Goal: Entertainment & Leisure: Consume media (video, audio)

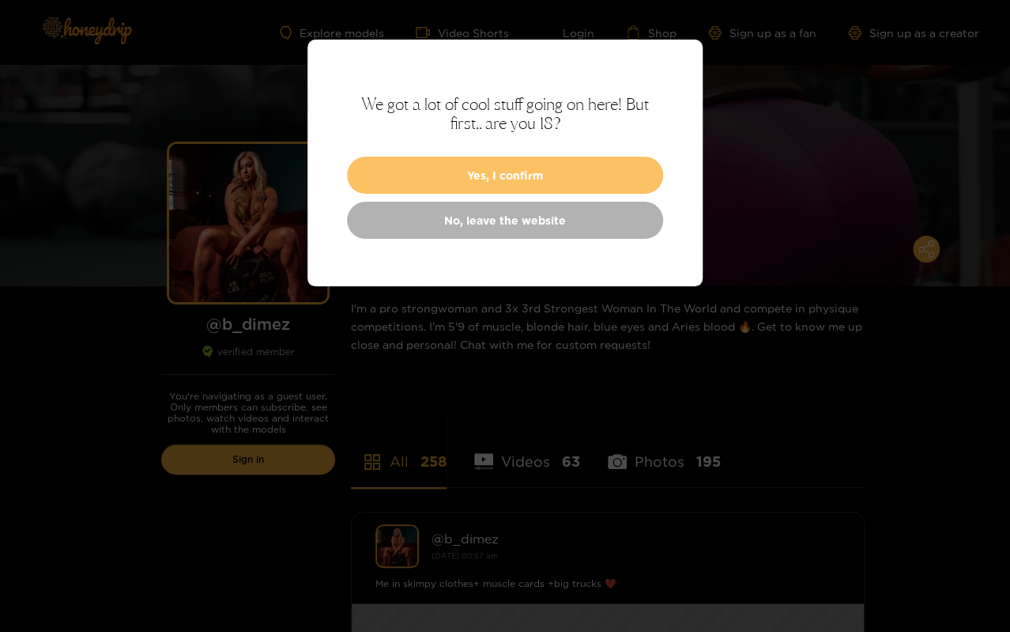
click at [478, 172] on button "Yes, I confirm" at bounding box center [505, 175] width 316 height 37
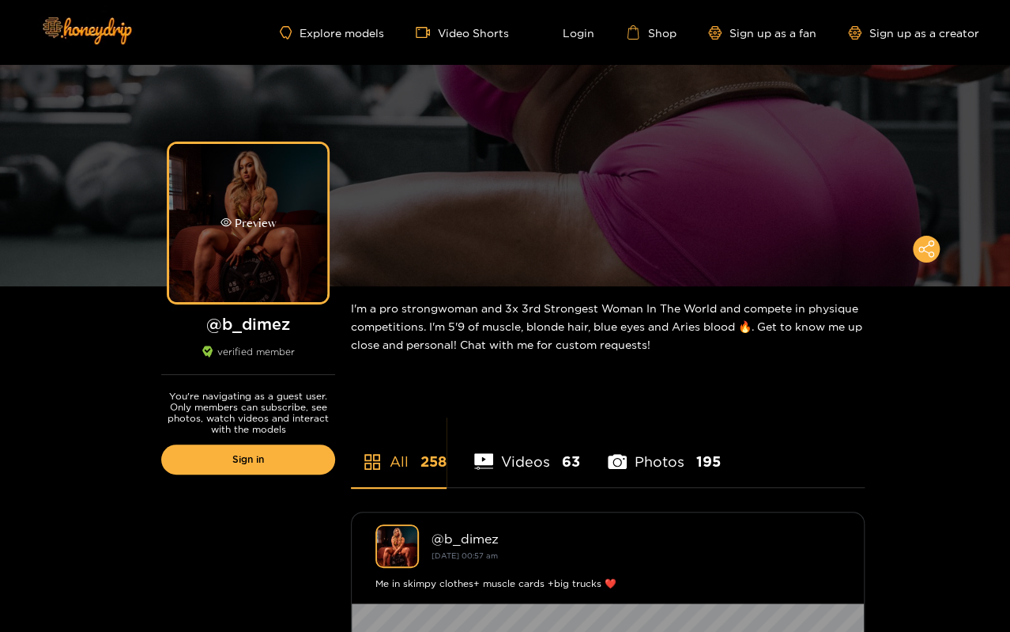
click at [275, 224] on div "Preview" at bounding box center [248, 223] width 158 height 158
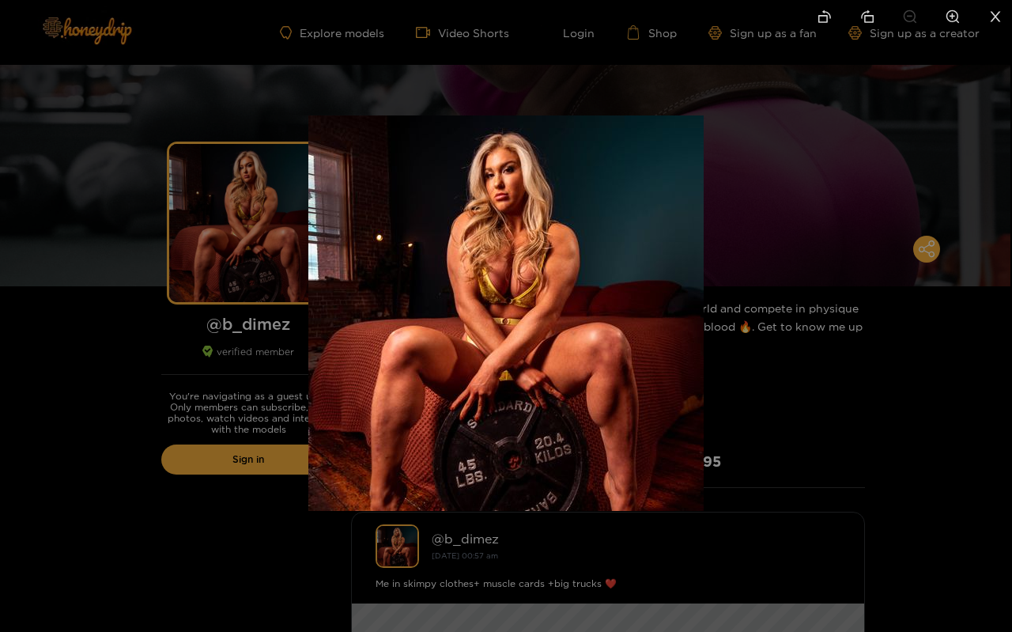
click at [66, 274] on div at bounding box center [506, 316] width 1012 height 632
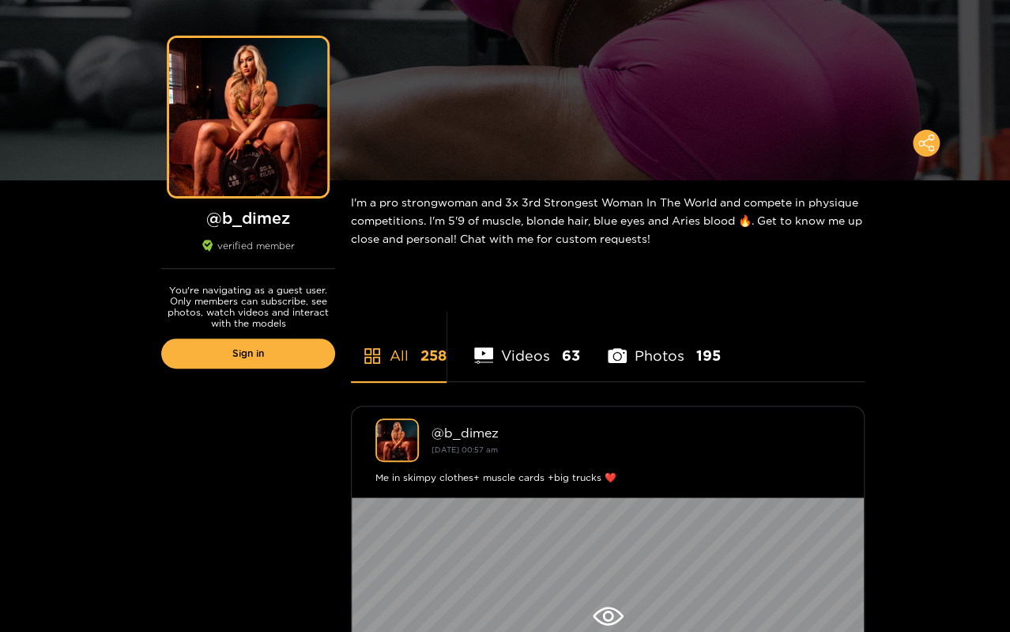
scroll to position [79, 0]
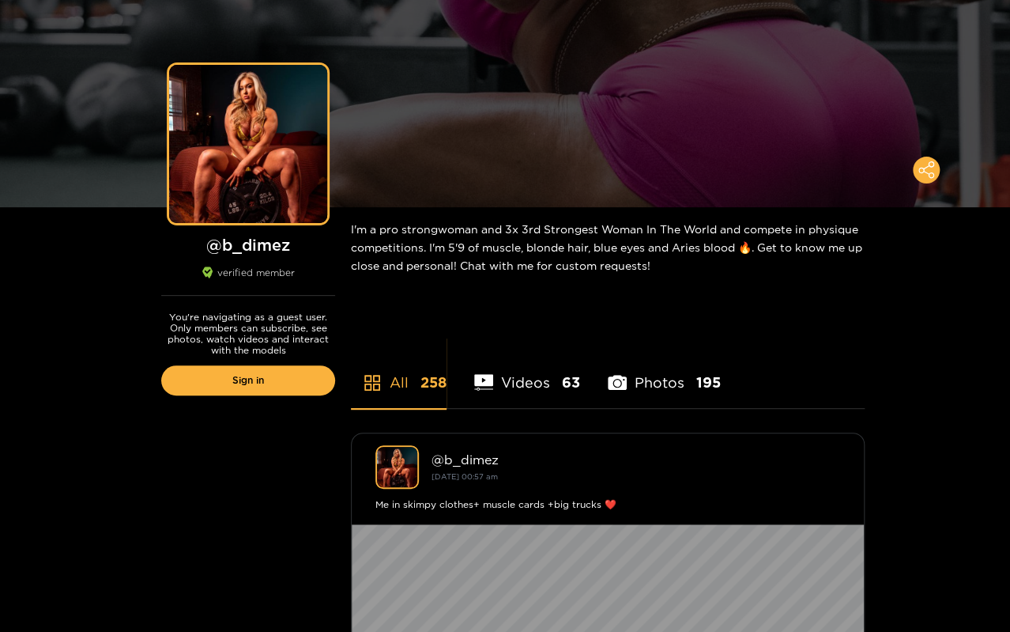
click at [534, 376] on li "Videos 63" at bounding box center [527, 372] width 106 height 71
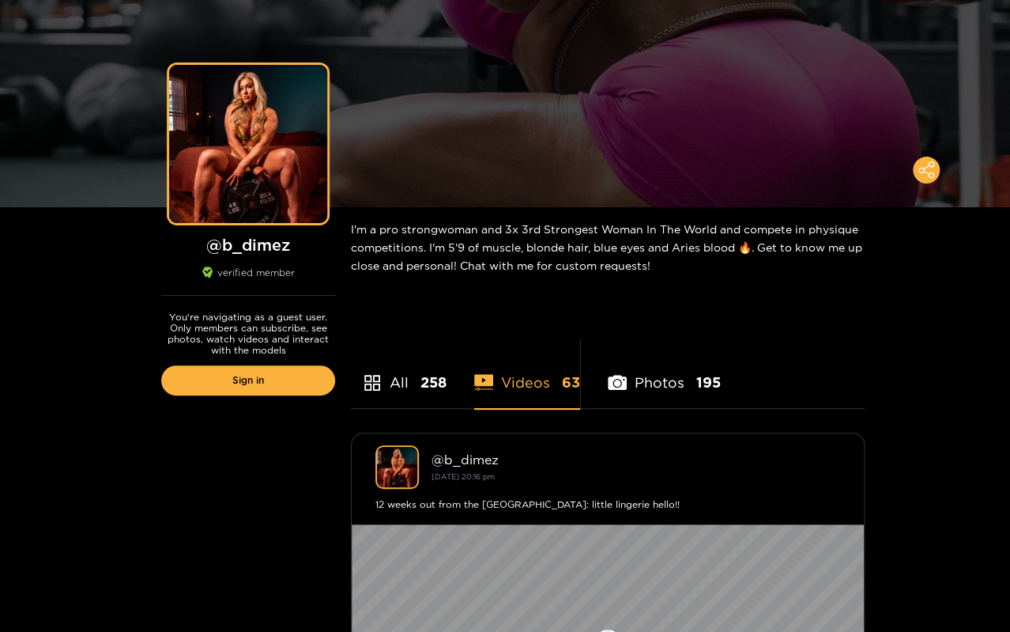
scroll to position [316, 0]
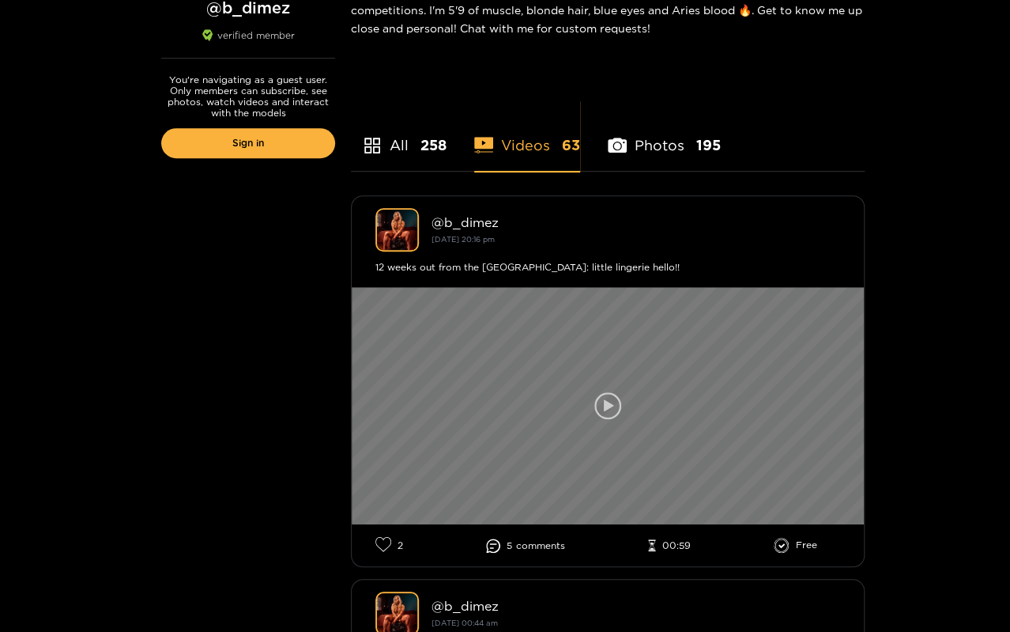
click at [597, 403] on icon at bounding box center [607, 405] width 27 height 27
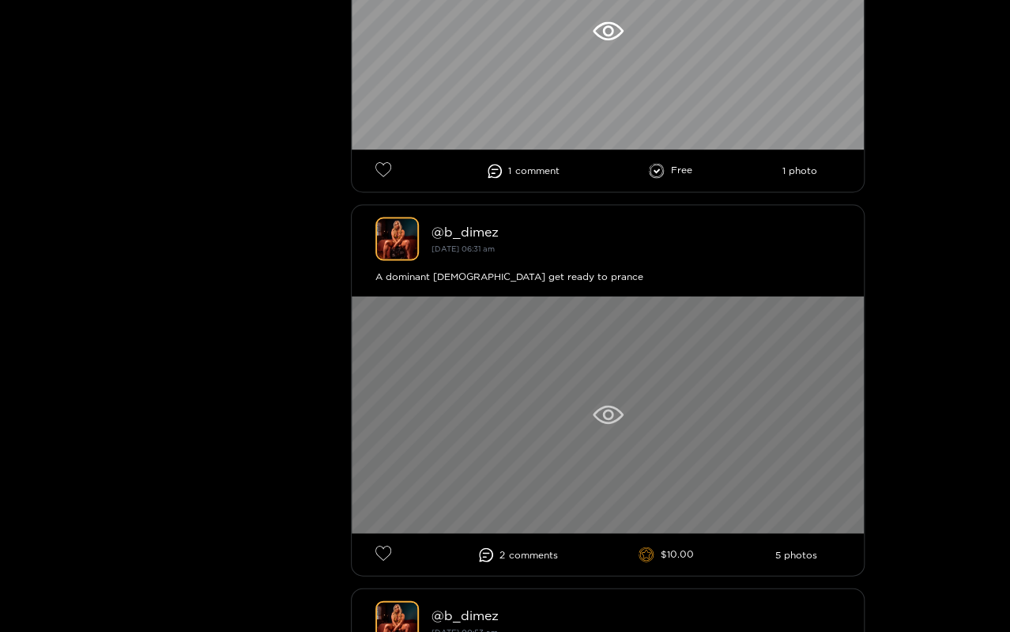
scroll to position [1186, 0]
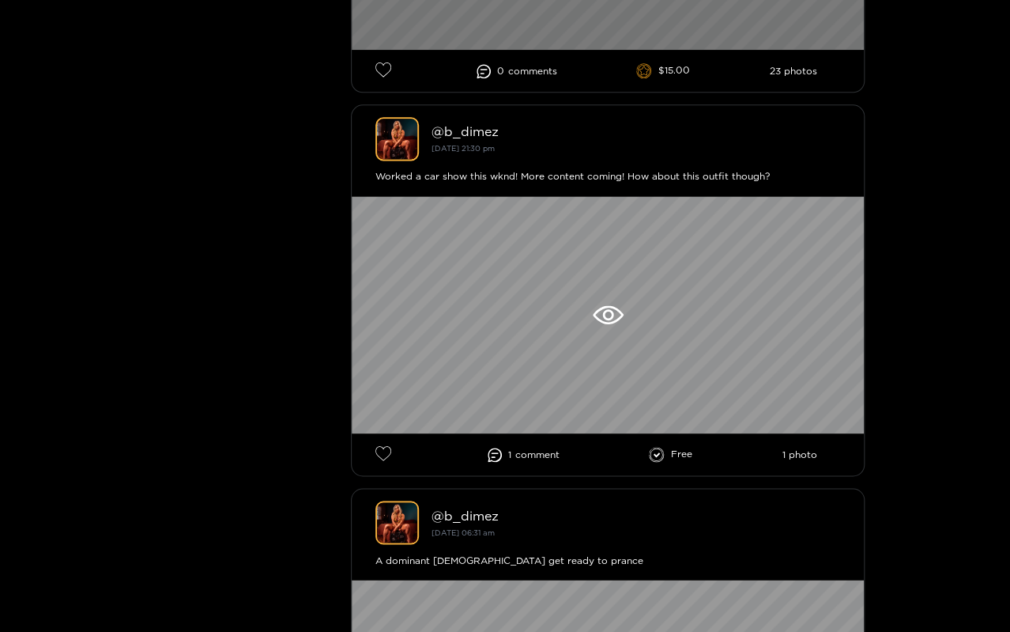
scroll to position [949, 0]
